Goal: Task Accomplishment & Management: Manage account settings

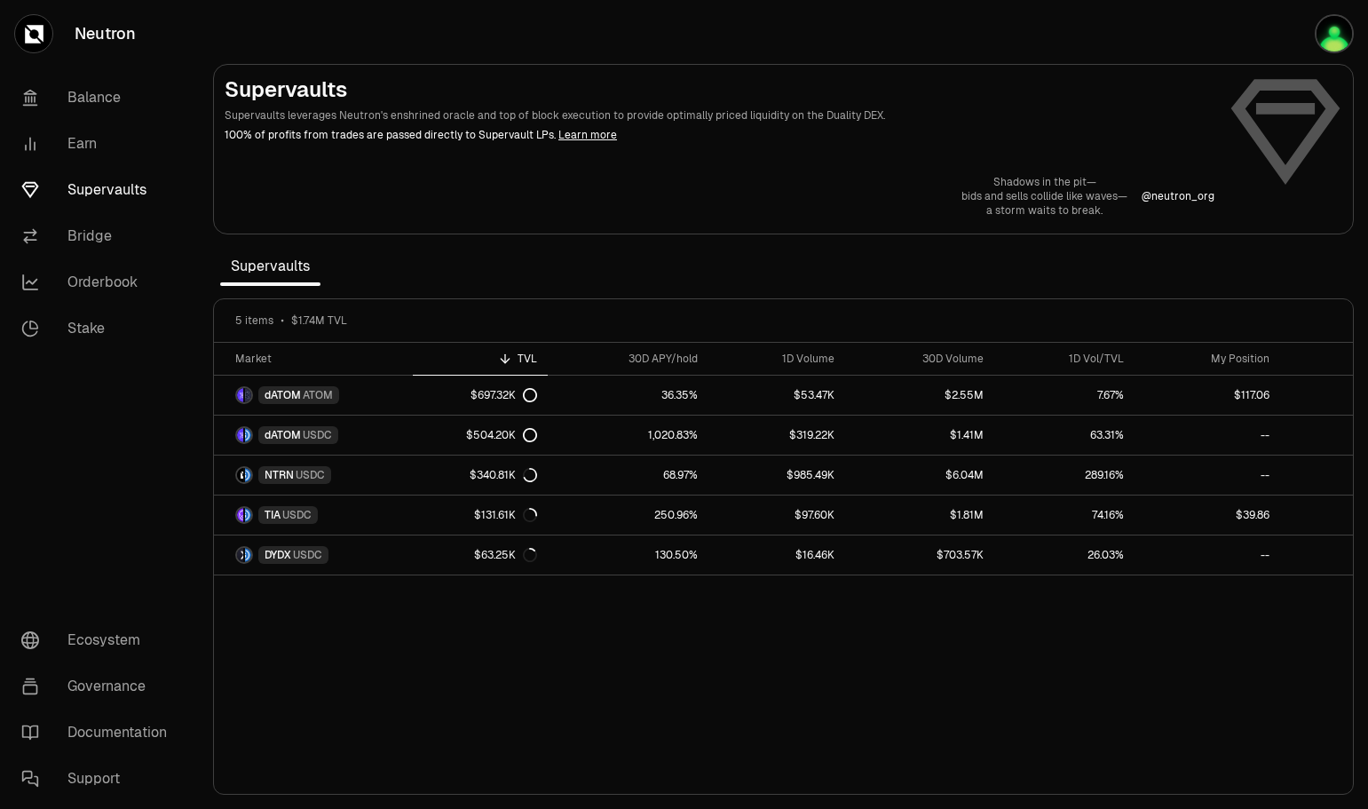
click at [1336, 31] on img "button" at bounding box center [1334, 33] width 39 height 39
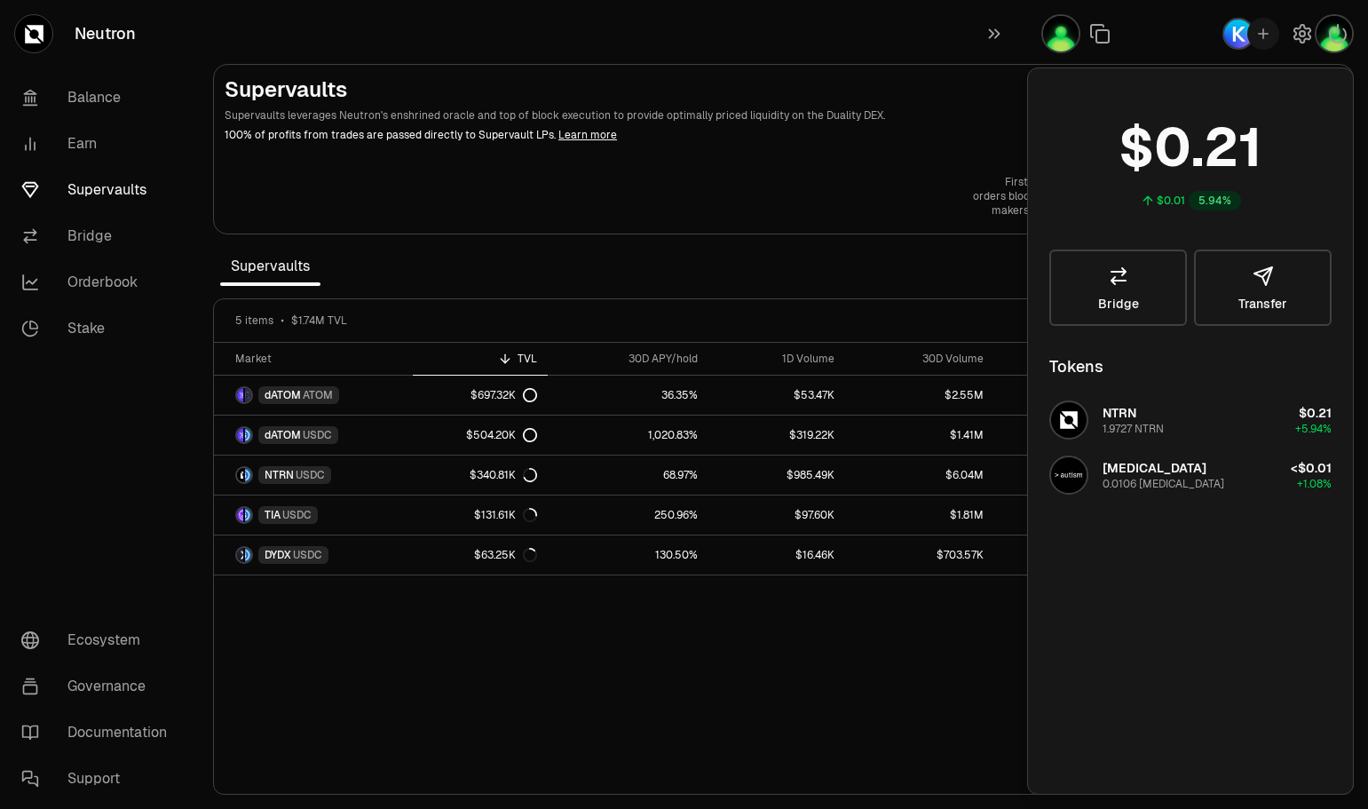
click at [664, 184] on div "First in every block, orders bloom like cherry trees— makers share the spring. …" at bounding box center [784, 196] width 1118 height 43
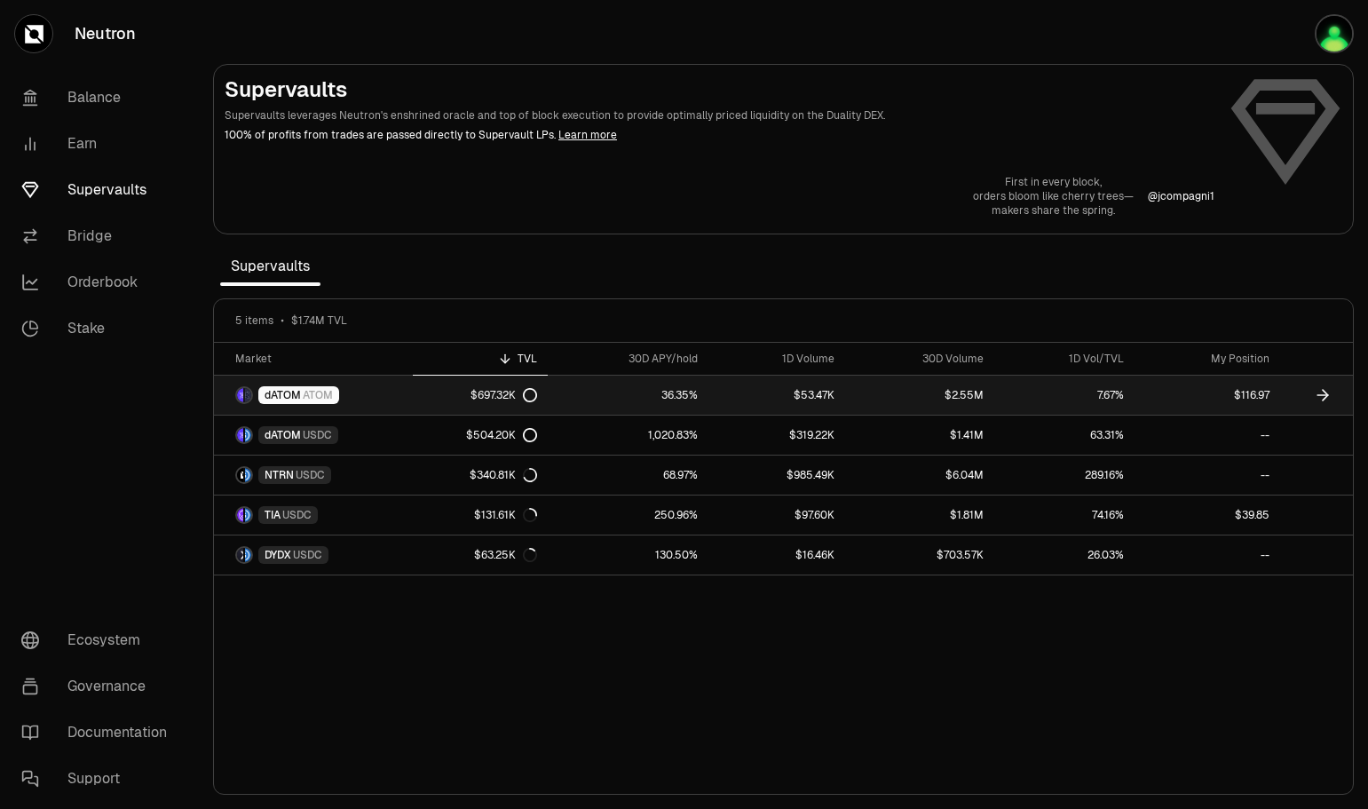
click at [729, 391] on link "$53.47K" at bounding box center [776, 394] width 137 height 39
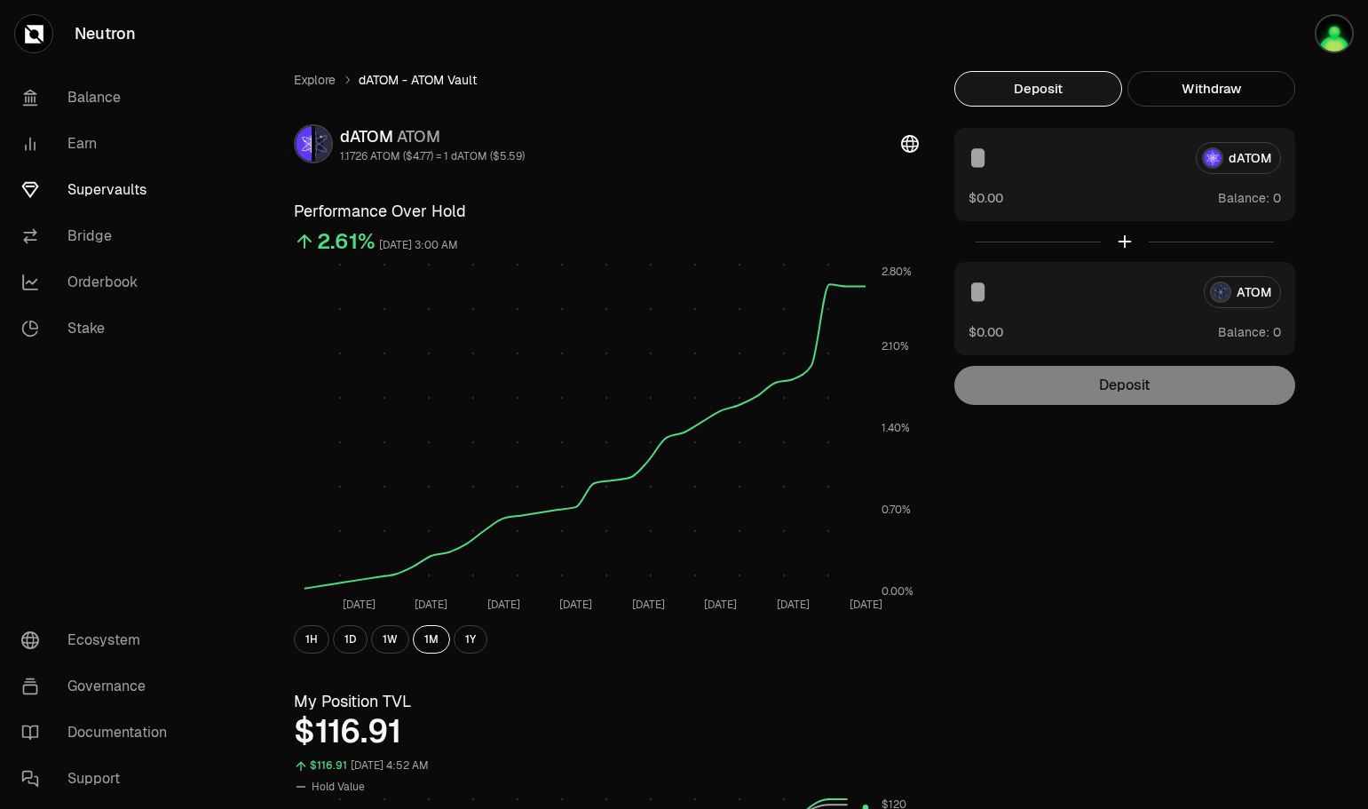
click at [1222, 91] on button "Withdraw" at bounding box center [1211, 89] width 168 height 36
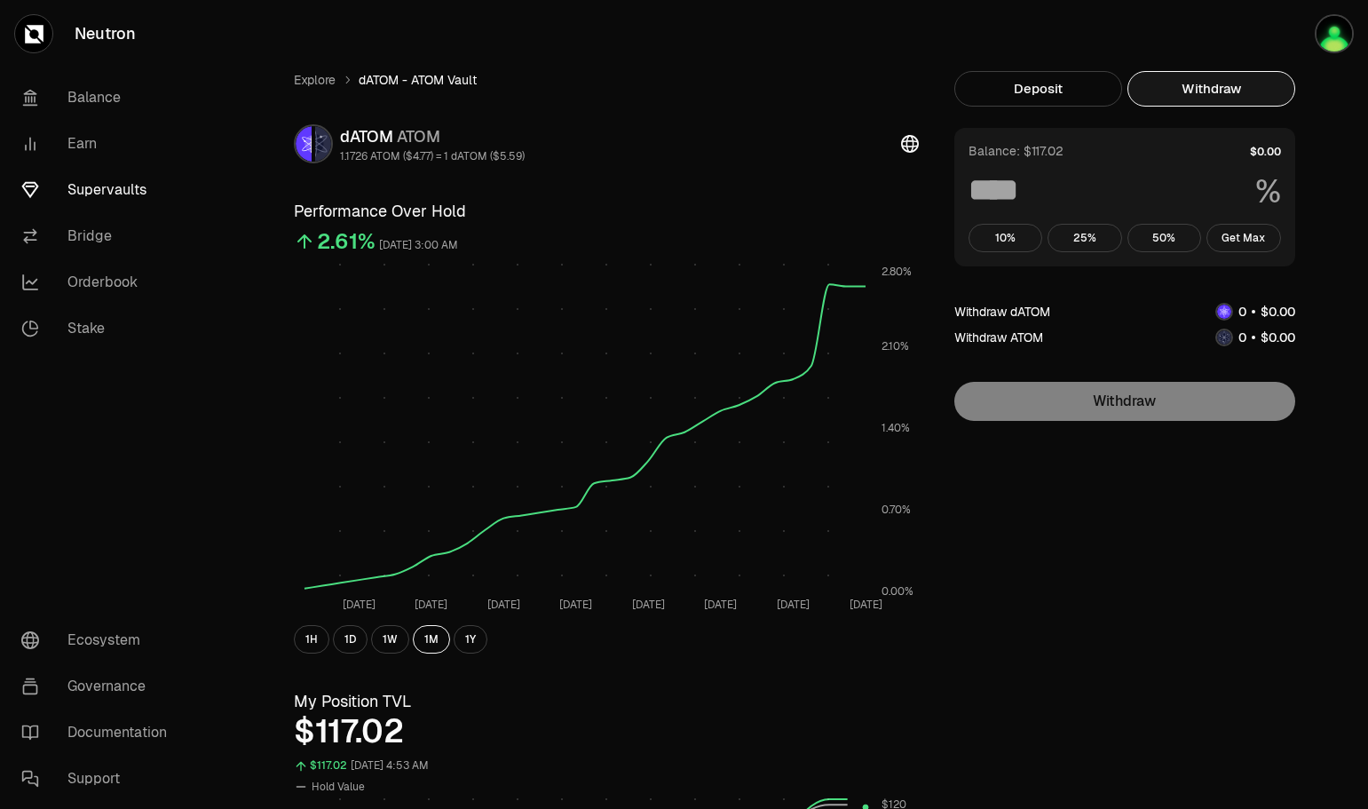
click at [1251, 244] on button "Get Max" at bounding box center [1243, 238] width 75 height 28
type input "***"
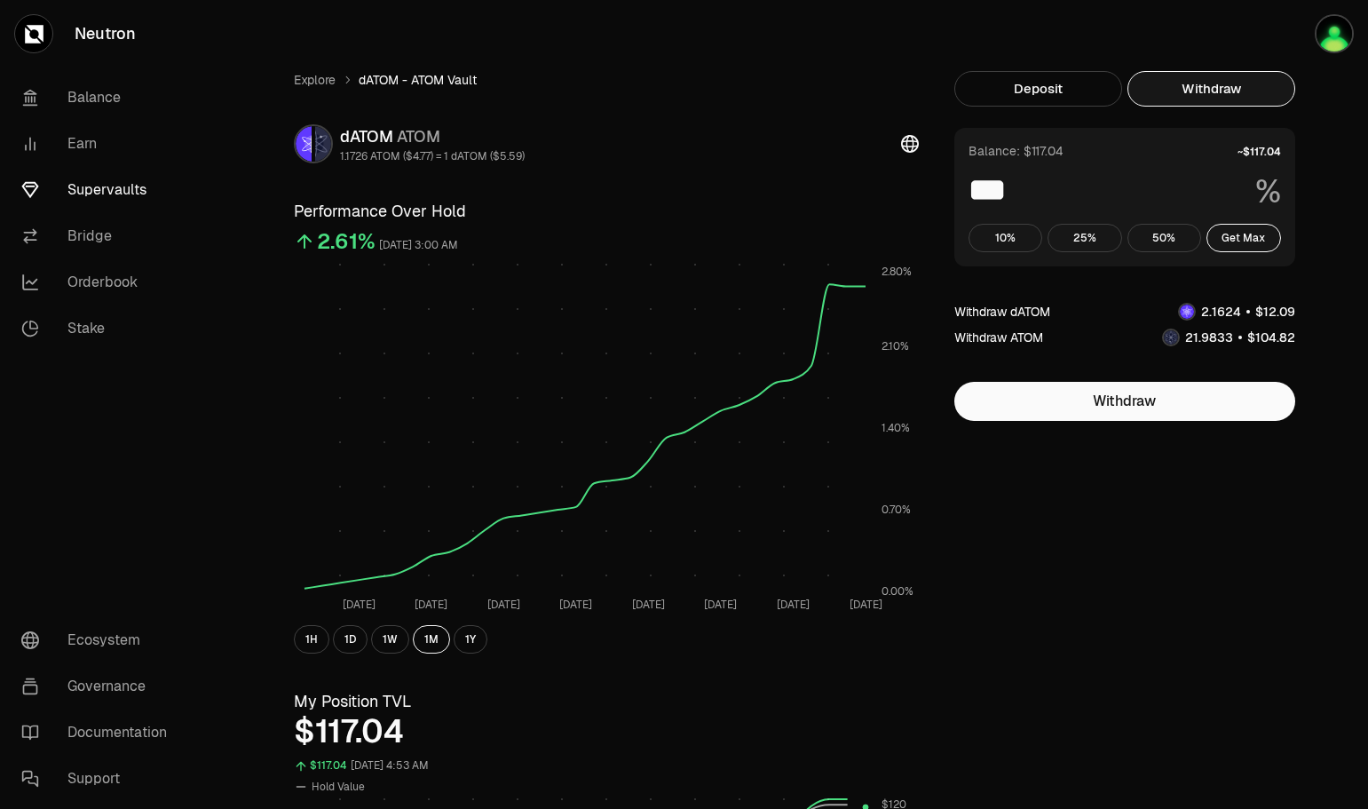
click at [316, 84] on link "Explore" at bounding box center [315, 80] width 42 height 18
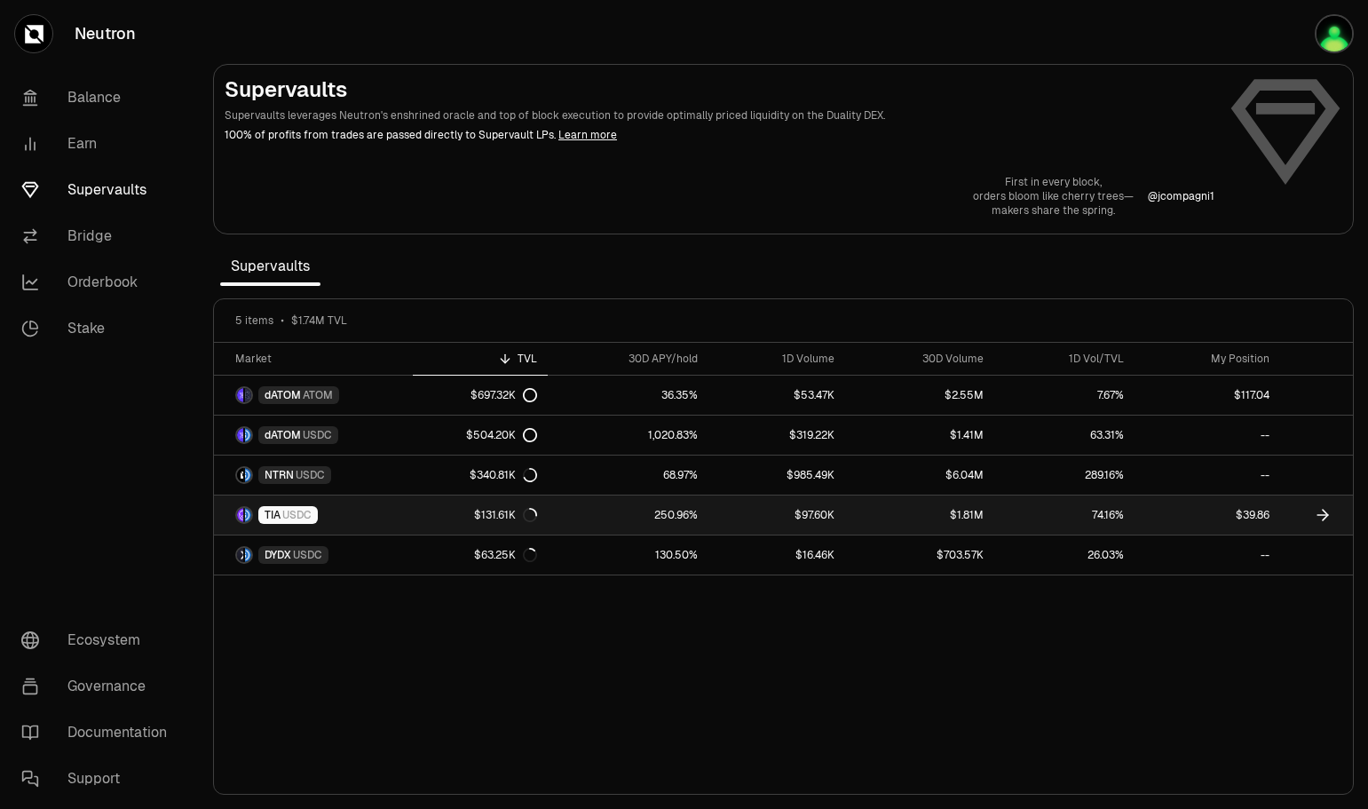
click at [721, 515] on link "$97.60K" at bounding box center [776, 514] width 137 height 39
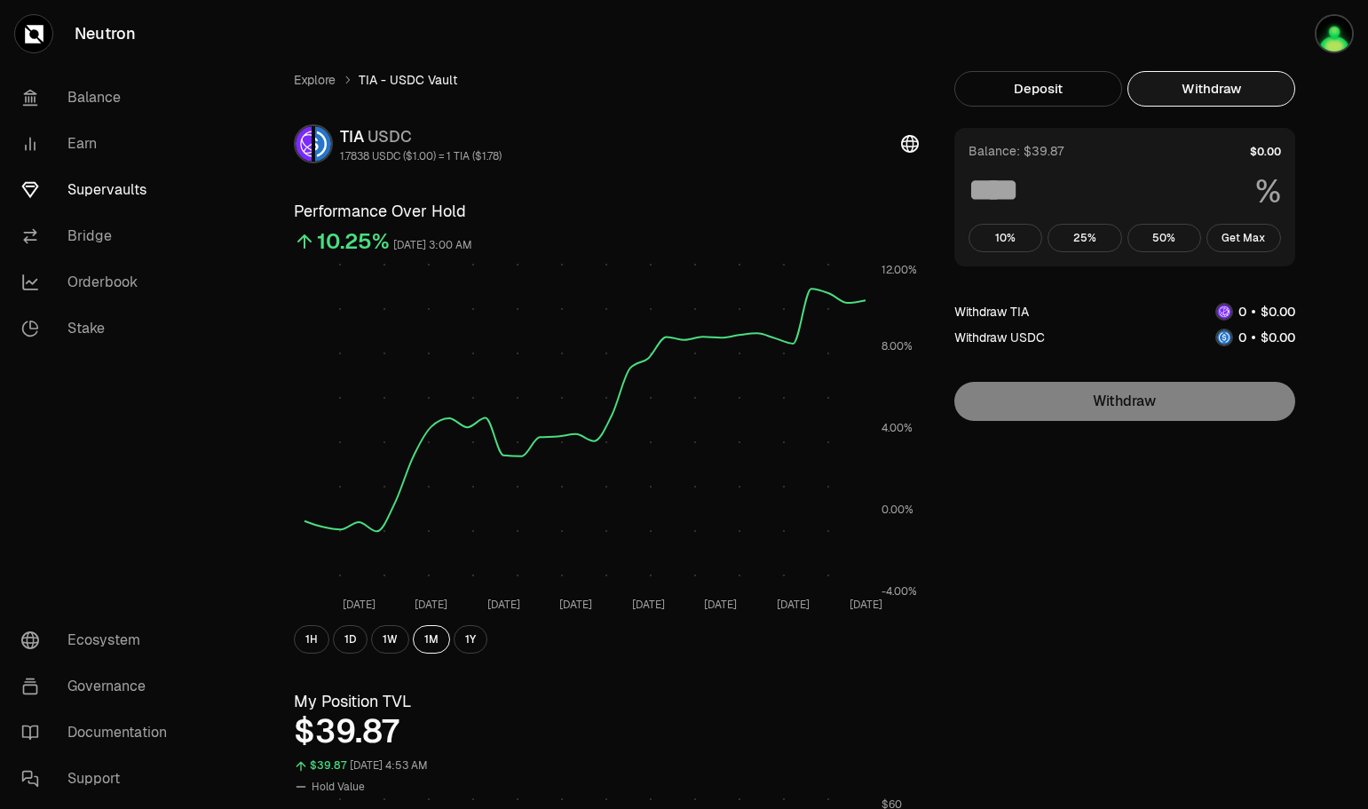
click at [1202, 91] on button "Withdraw" at bounding box center [1211, 89] width 168 height 36
click at [1253, 245] on button "Get Max" at bounding box center [1243, 238] width 75 height 28
type input "***"
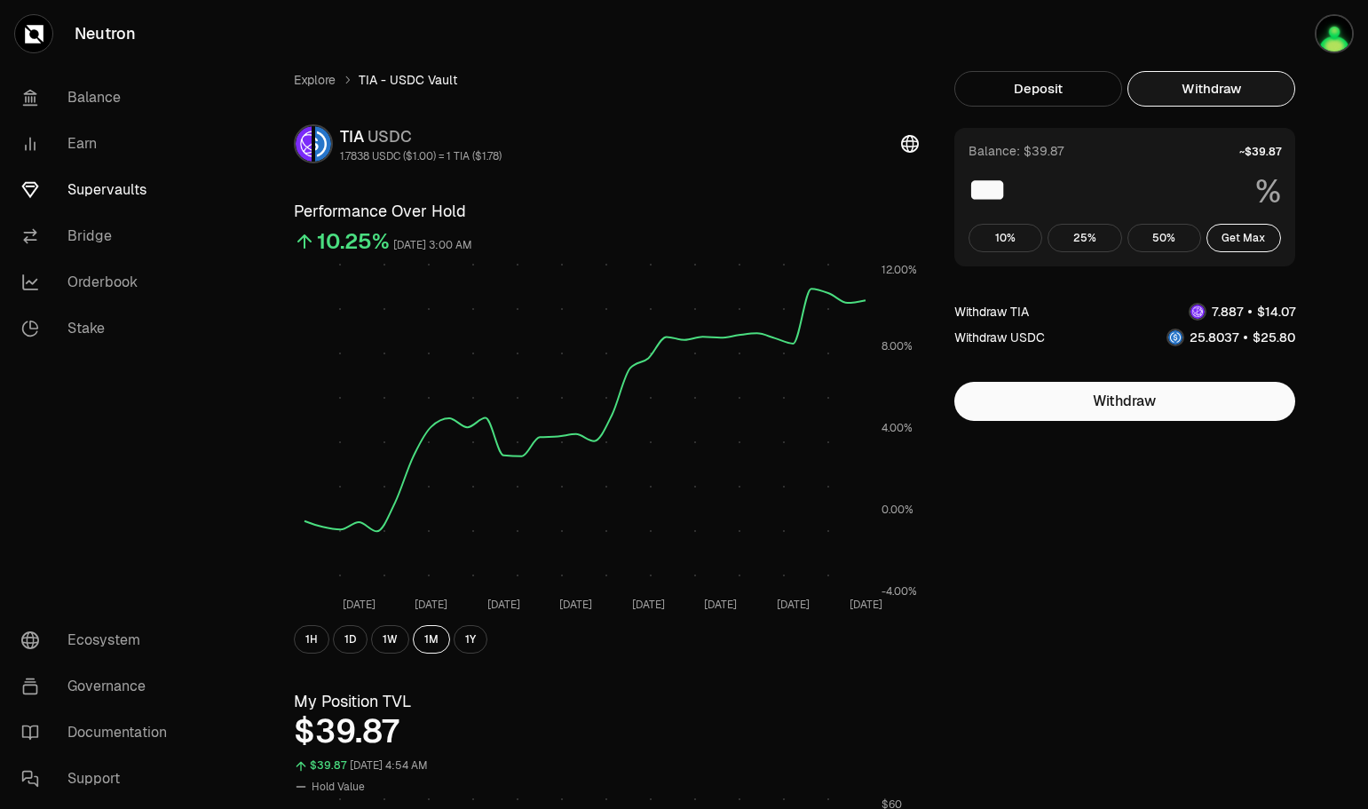
click at [98, 189] on link "Supervaults" at bounding box center [99, 190] width 185 height 46
